Goal: Task Accomplishment & Management: Complete application form

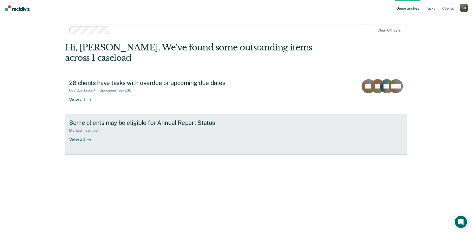
click at [69, 132] on div "View all" at bounding box center [83, 137] width 28 height 10
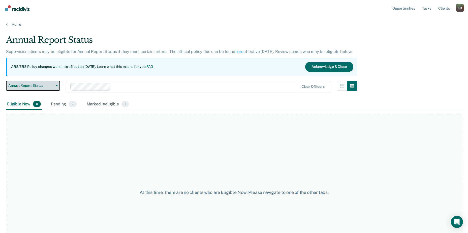
click at [48, 88] on span "Annual Report Status" at bounding box center [30, 85] width 45 height 4
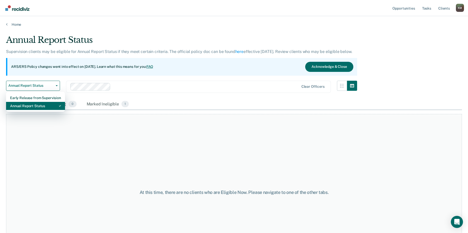
click at [47, 106] on div "Annual Report Status" at bounding box center [35, 106] width 51 height 8
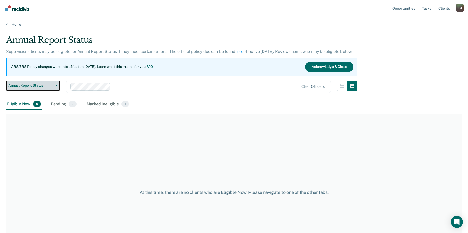
click at [42, 85] on span "Annual Report Status" at bounding box center [30, 85] width 45 height 4
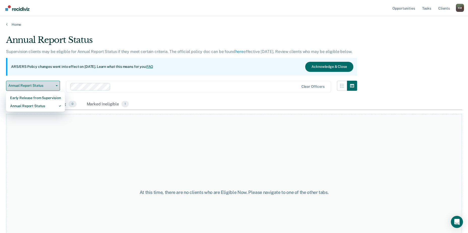
click at [42, 85] on span "Annual Report Status" at bounding box center [30, 85] width 45 height 4
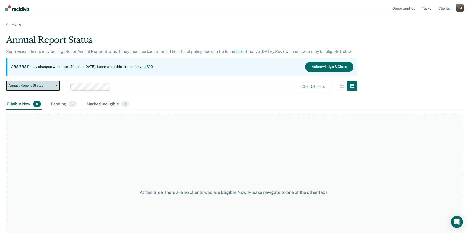
click at [42, 85] on span "Annual Report Status" at bounding box center [30, 85] width 45 height 4
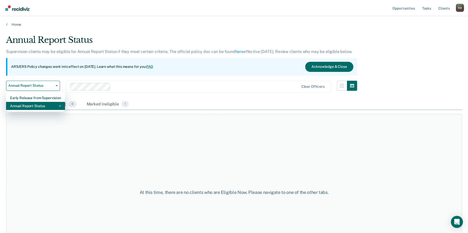
click at [45, 103] on div "Annual Report Status" at bounding box center [35, 106] width 51 height 8
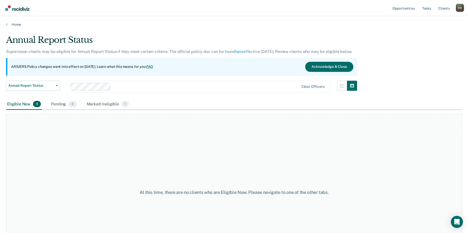
click at [45, 103] on div "Eligible Now 0 Pending 0 Marked Ineligible 1" at bounding box center [68, 104] width 124 height 11
click at [106, 104] on div "Marked Ineligible 1" at bounding box center [108, 104] width 44 height 11
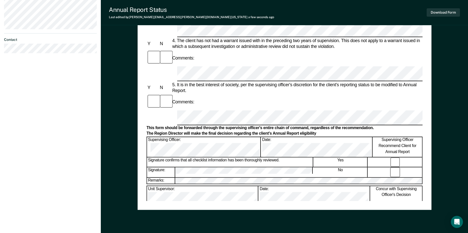
scroll to position [227, 0]
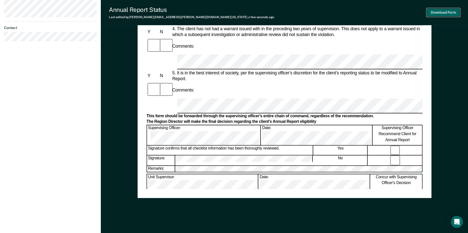
click at [451, 13] on button "Download Form" at bounding box center [443, 12] width 33 height 8
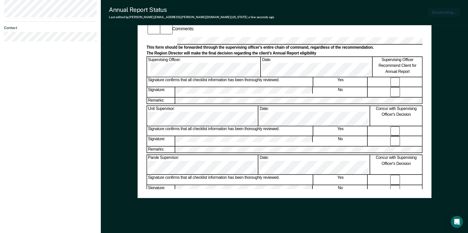
scroll to position [206, 0]
